Goal: Information Seeking & Learning: Learn about a topic

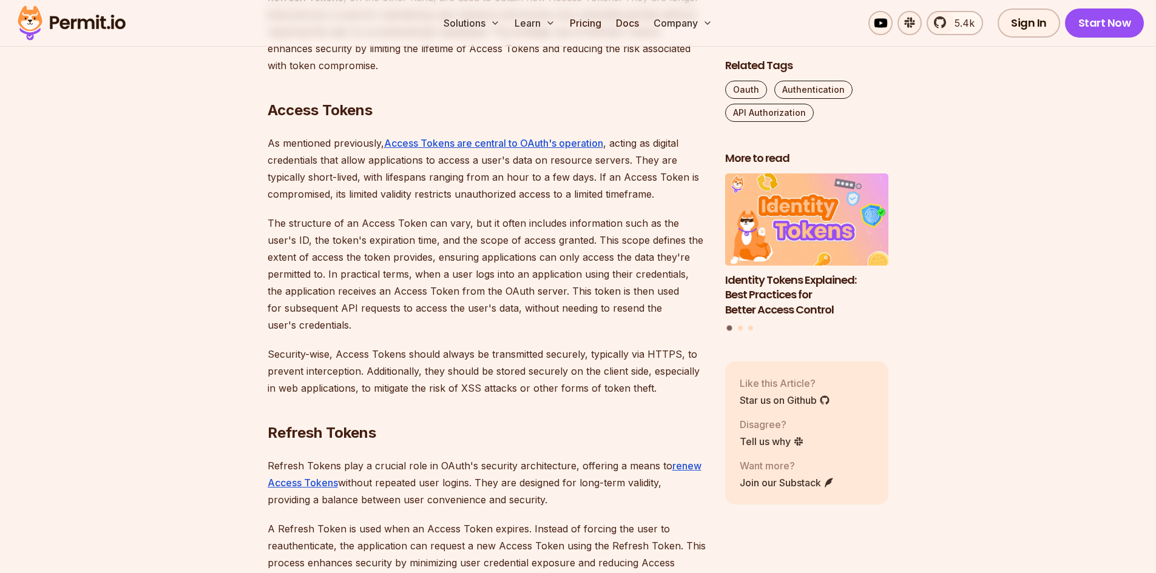
scroll to position [1516, 0]
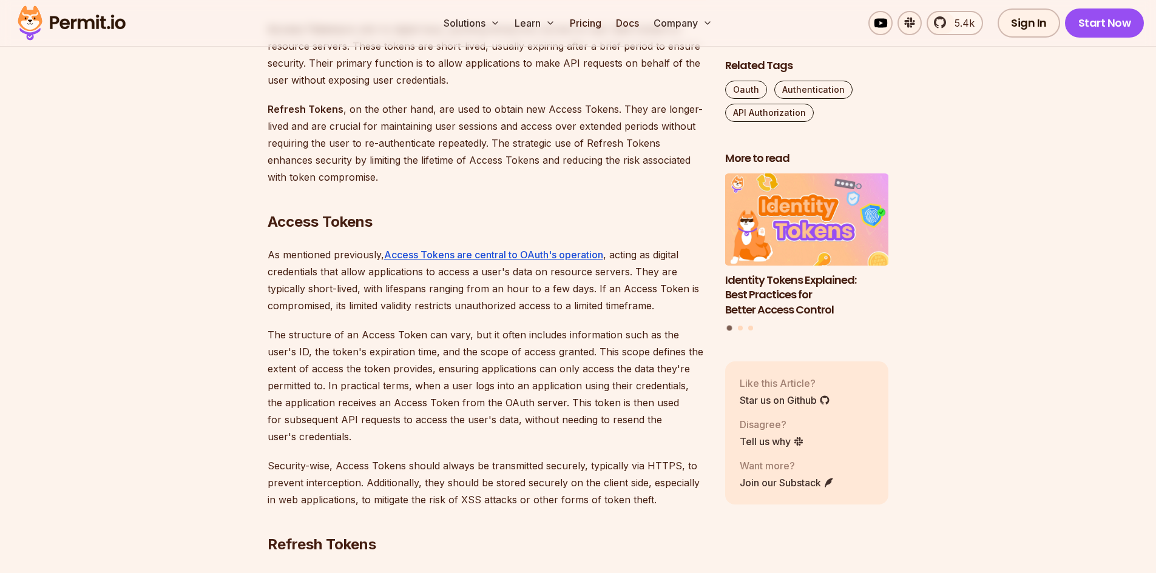
click at [357, 257] on p "As mentioned previously, Access Tokens are central to OAuth's operation , actin…" at bounding box center [487, 280] width 438 height 68
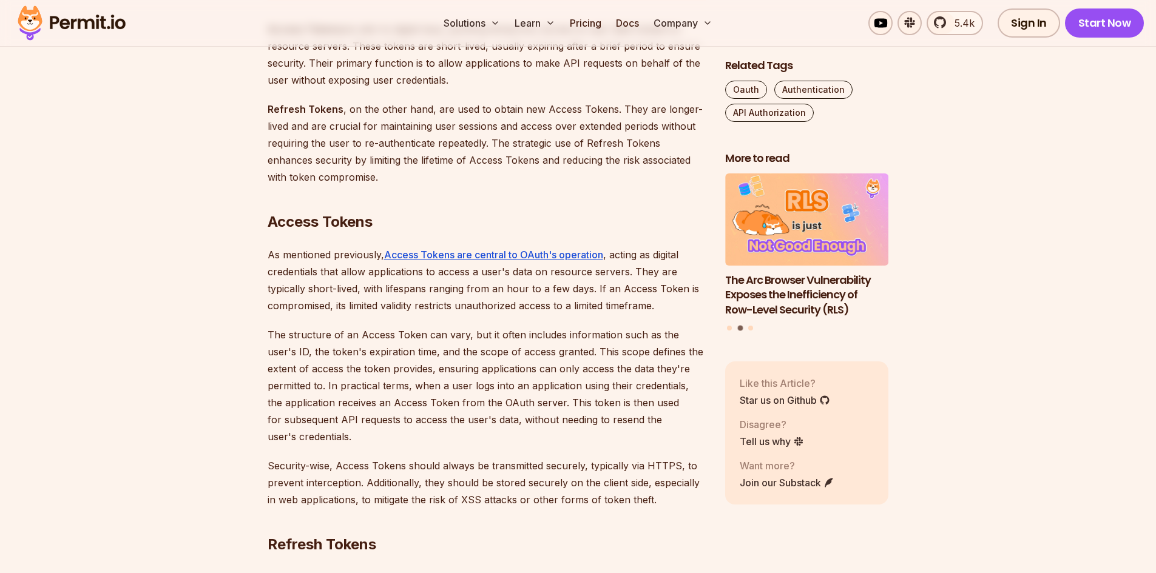
click at [624, 255] on p "As mentioned previously, Access Tokens are central to OAuth's operation , actin…" at bounding box center [487, 280] width 438 height 68
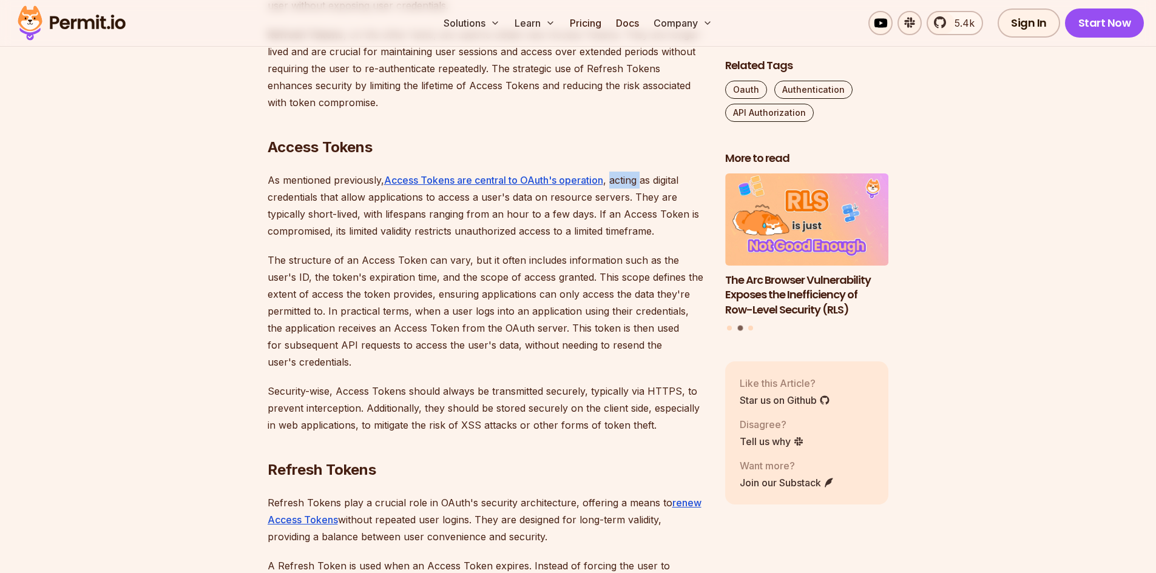
scroll to position [1698, 0]
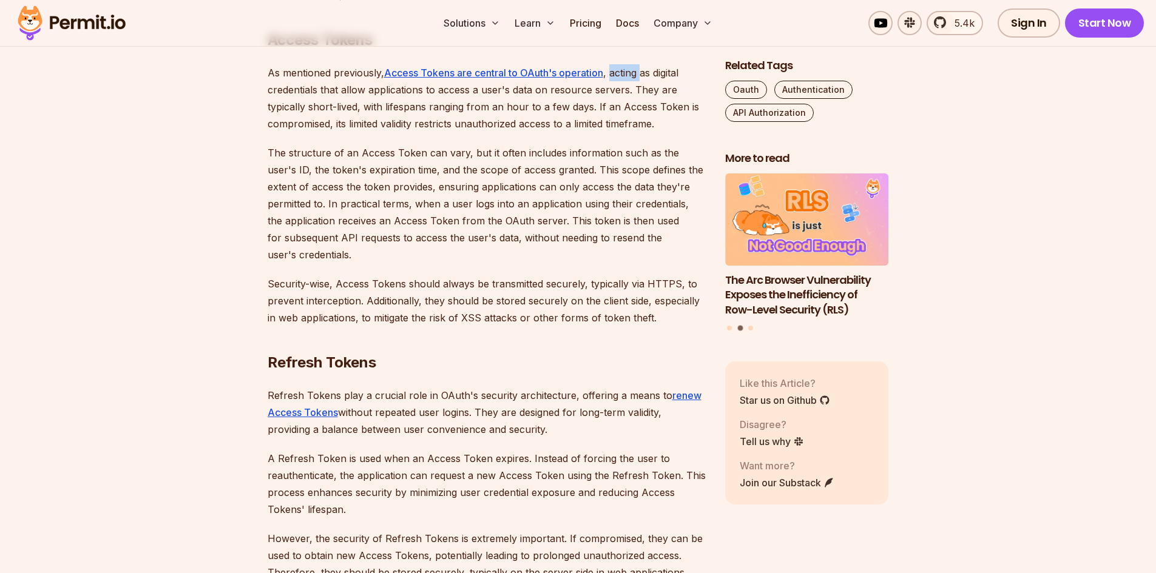
click at [400, 413] on p "Refresh Tokens play a crucial role in OAuth's security architecture, offering a…" at bounding box center [487, 412] width 438 height 51
click at [456, 412] on p "Refresh Tokens play a crucial role in OAuth's security architecture, offering a…" at bounding box center [487, 412] width 438 height 51
click at [531, 413] on p "Refresh Tokens play a crucial role in OAuth's security architecture, offering a…" at bounding box center [487, 412] width 438 height 51
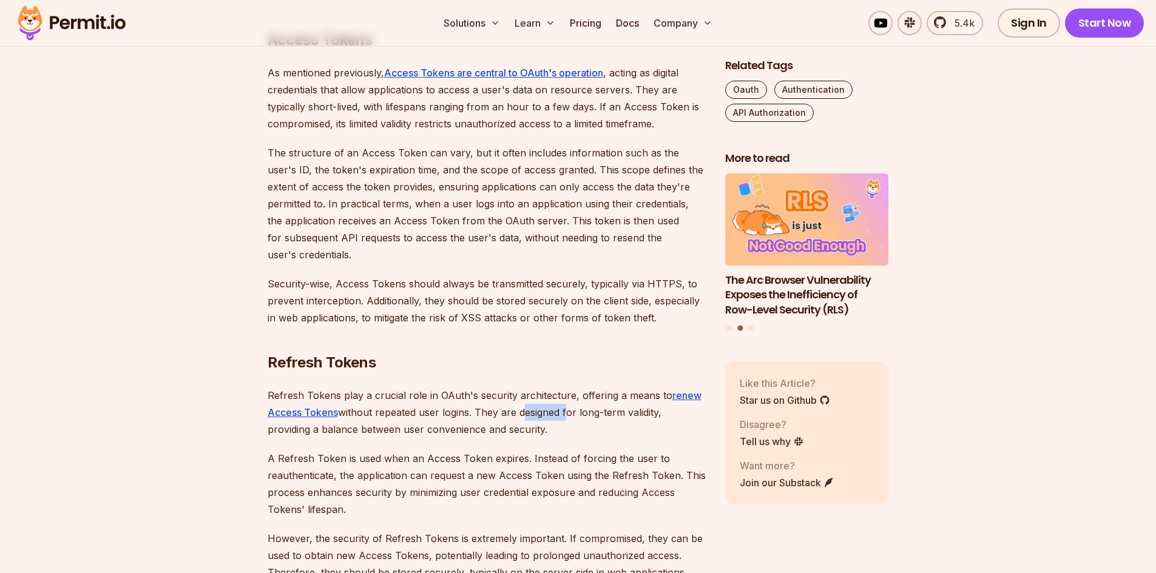
click at [531, 413] on p "Refresh Tokens play a crucial role in OAuth's security architecture, offering a…" at bounding box center [487, 412] width 438 height 51
click at [614, 412] on p "Refresh Tokens play a crucial role in OAuth's security architecture, offering a…" at bounding box center [487, 412] width 438 height 51
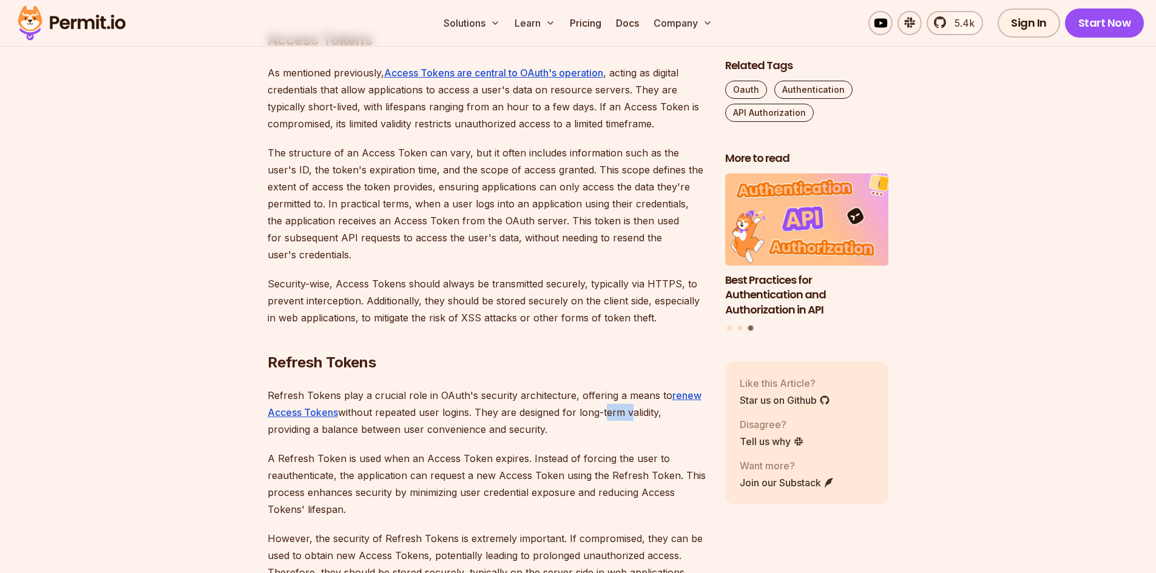
click at [614, 412] on p "Refresh Tokens play a crucial role in OAuth's security architecture, offering a…" at bounding box center [487, 412] width 438 height 51
click at [646, 412] on p "Refresh Tokens play a crucial role in OAuth's security architecture, offering a…" at bounding box center [487, 412] width 438 height 51
click at [646, 411] on p "Refresh Tokens play a crucial role in OAuth's security architecture, offering a…" at bounding box center [487, 412] width 438 height 51
click at [611, 411] on p "Refresh Tokens play a crucial role in OAuth's security architecture, offering a…" at bounding box center [487, 412] width 438 height 51
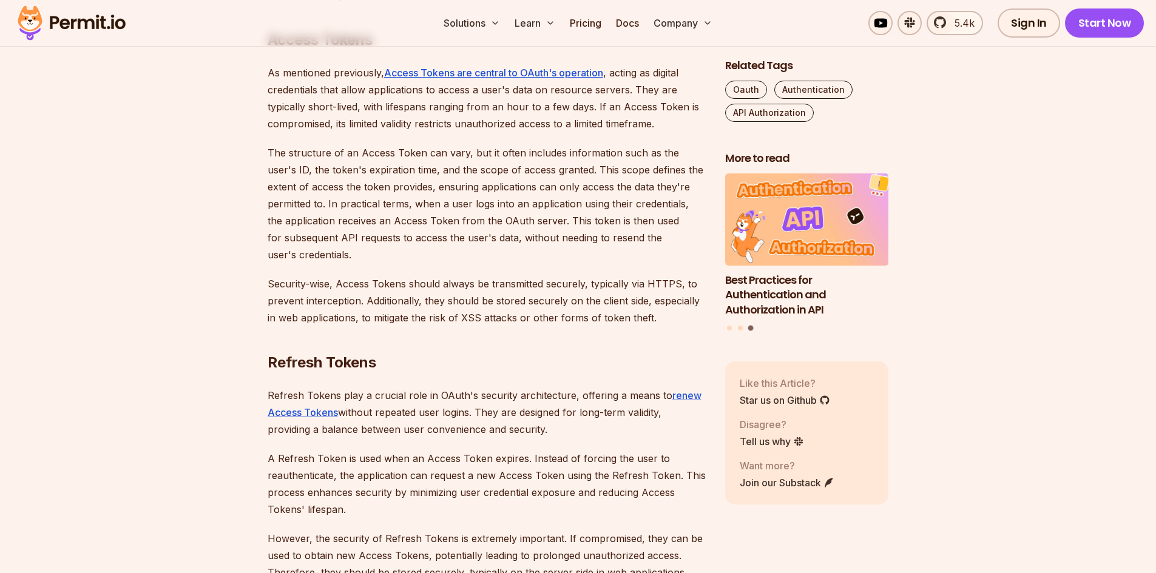
click at [593, 417] on p "Refresh Tokens play a crucial role in OAuth's security architecture, offering a…" at bounding box center [487, 412] width 438 height 51
click at [646, 414] on p "Refresh Tokens play a crucial role in OAuth's security architecture, offering a…" at bounding box center [487, 412] width 438 height 51
click at [616, 416] on p "Refresh Tokens play a crucial role in OAuth's security architecture, offering a…" at bounding box center [487, 412] width 438 height 51
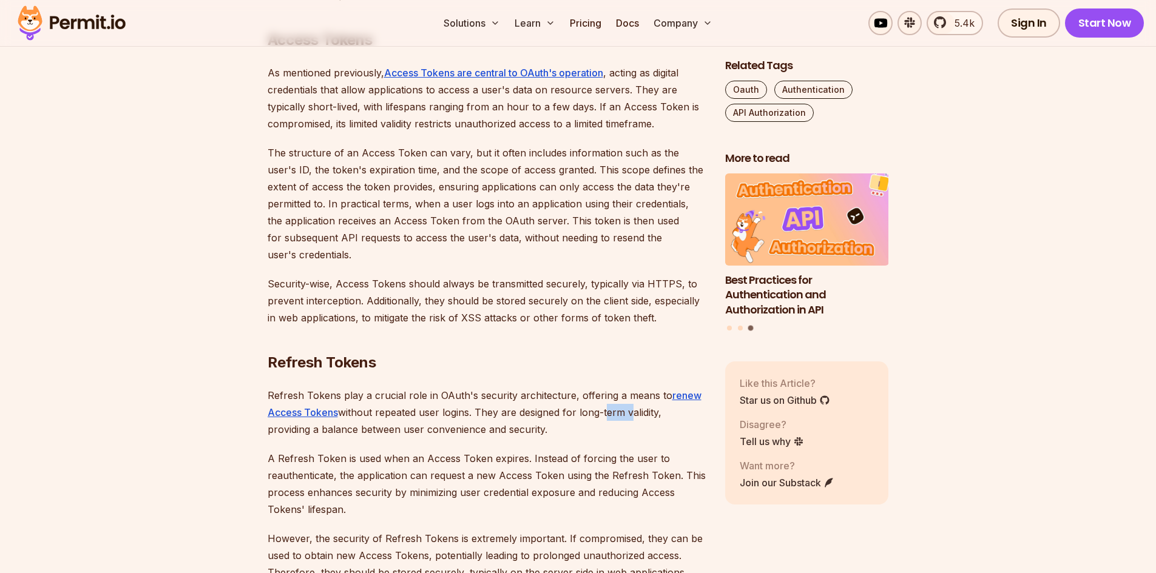
click at [616, 416] on p "Refresh Tokens play a crucial role in OAuth's security architecture, offering a…" at bounding box center [487, 412] width 438 height 51
click at [641, 416] on p "Refresh Tokens play a crucial role in OAuth's security architecture, offering a…" at bounding box center [487, 412] width 438 height 51
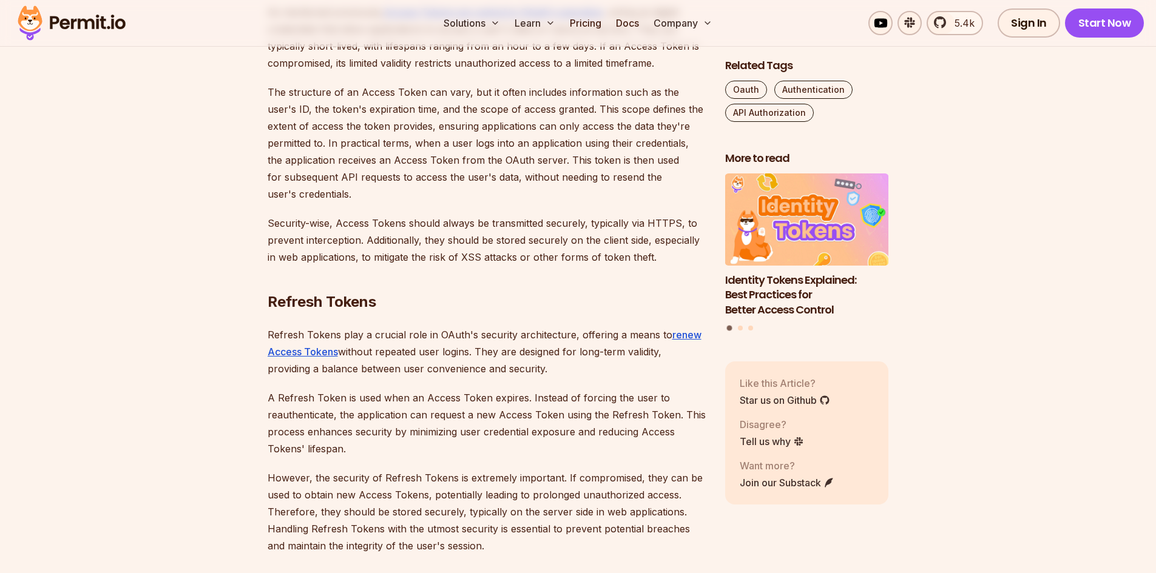
click at [337, 372] on p "Refresh Tokens play a crucial role in OAuth's security architecture, offering a…" at bounding box center [487, 351] width 438 height 51
click at [456, 372] on p "Refresh Tokens play a crucial role in OAuth's security architecture, offering a…" at bounding box center [487, 351] width 438 height 51
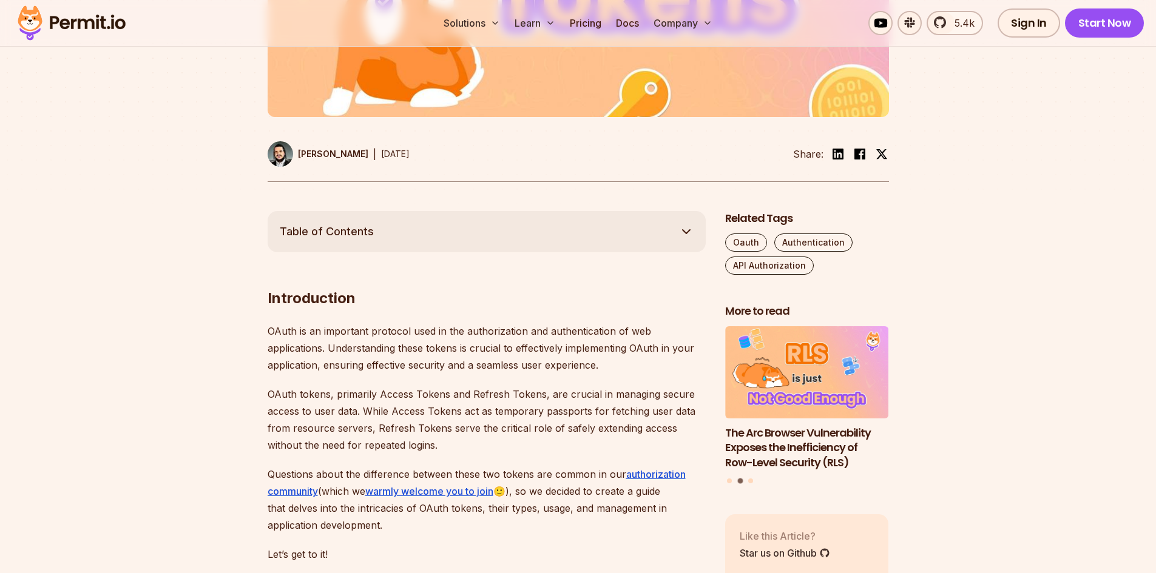
scroll to position [364, 0]
